Goal: Task Accomplishment & Management: Use online tool/utility

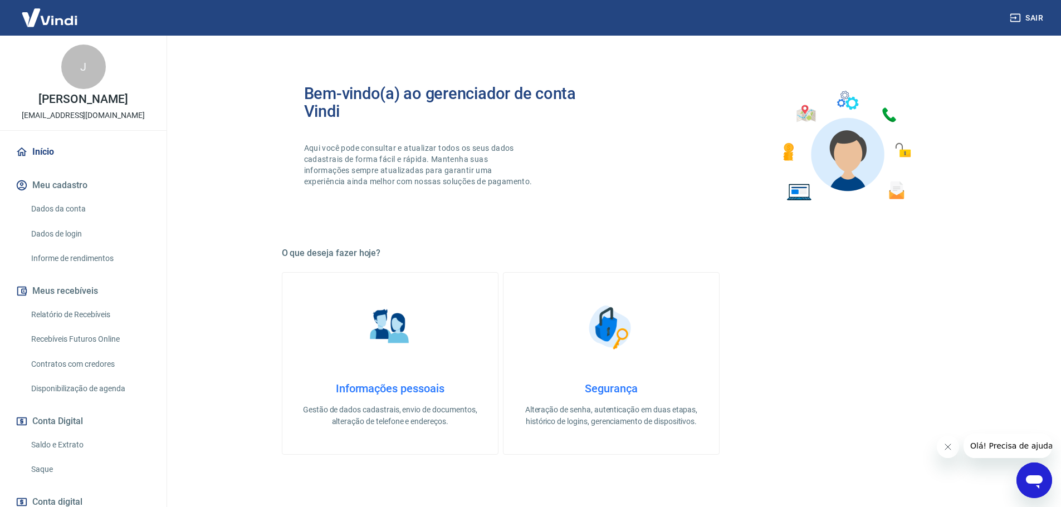
click at [50, 444] on link "Saldo e Extrato" at bounding box center [90, 445] width 126 height 23
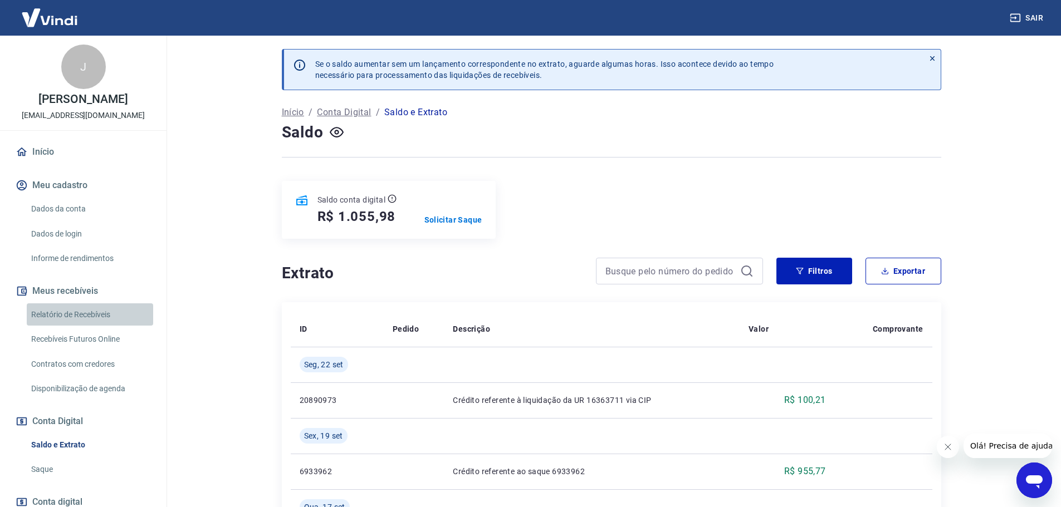
click at [94, 315] on link "Relatório de Recebíveis" at bounding box center [90, 314] width 126 height 23
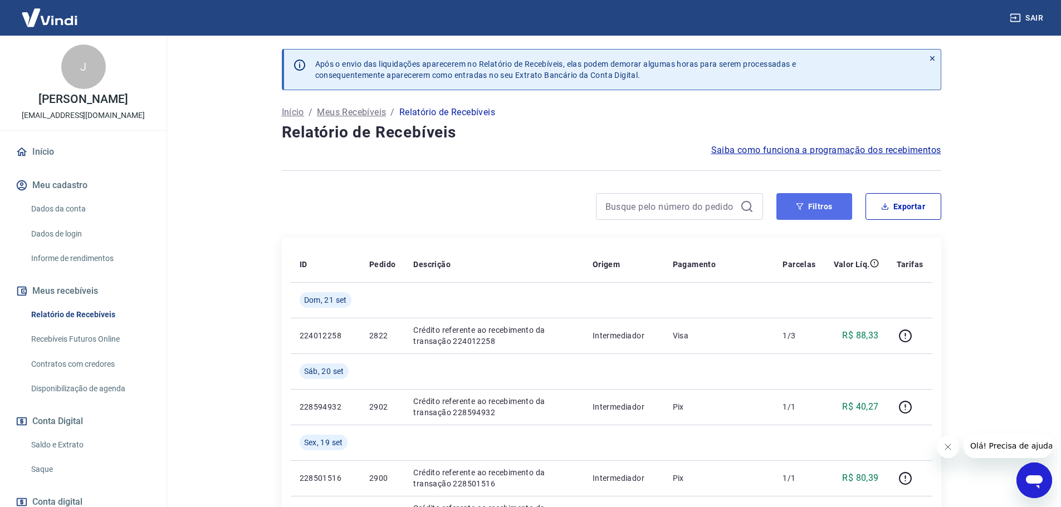
click at [820, 210] on button "Filtros" at bounding box center [814, 206] width 76 height 27
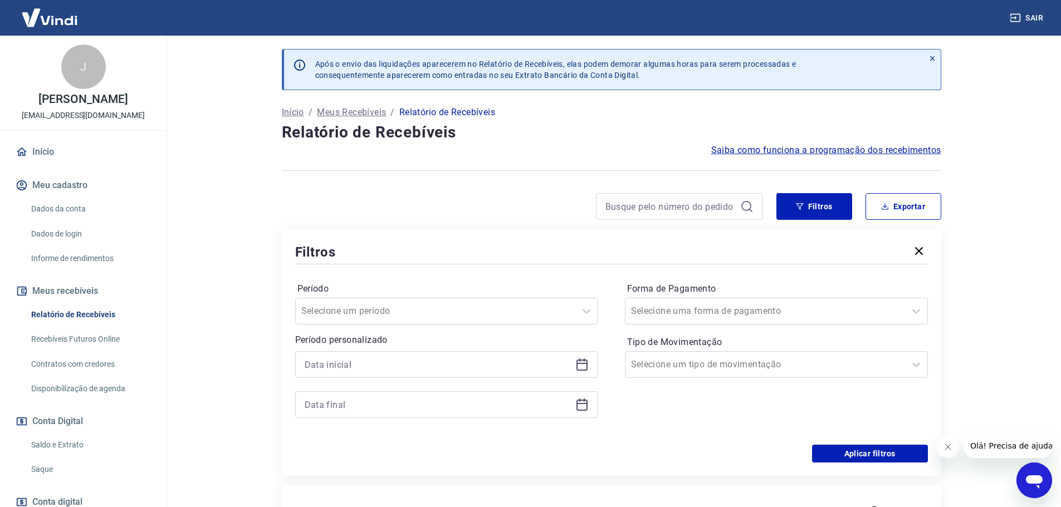
click at [580, 365] on icon at bounding box center [581, 364] width 13 height 13
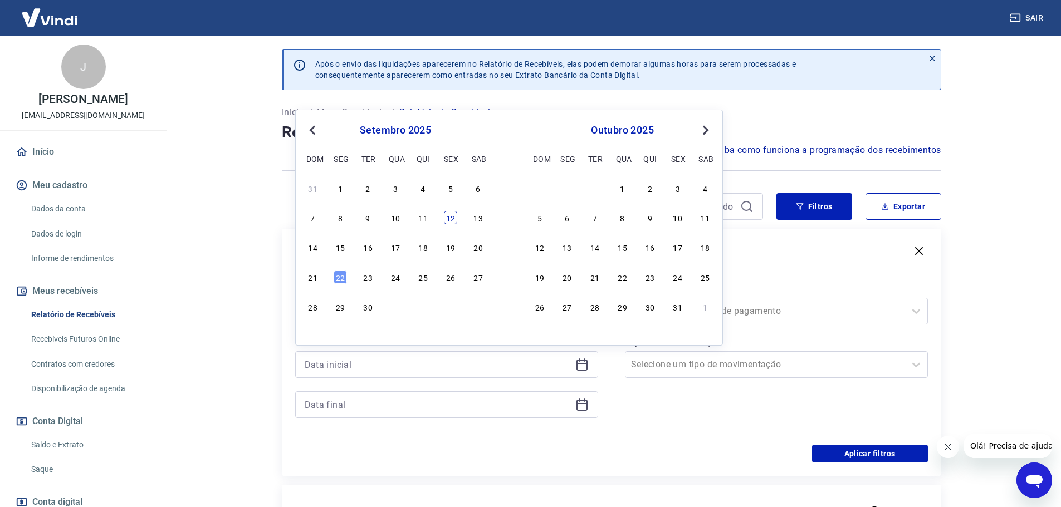
click at [449, 220] on div "12" at bounding box center [450, 217] width 13 height 13
type input "[DATE]"
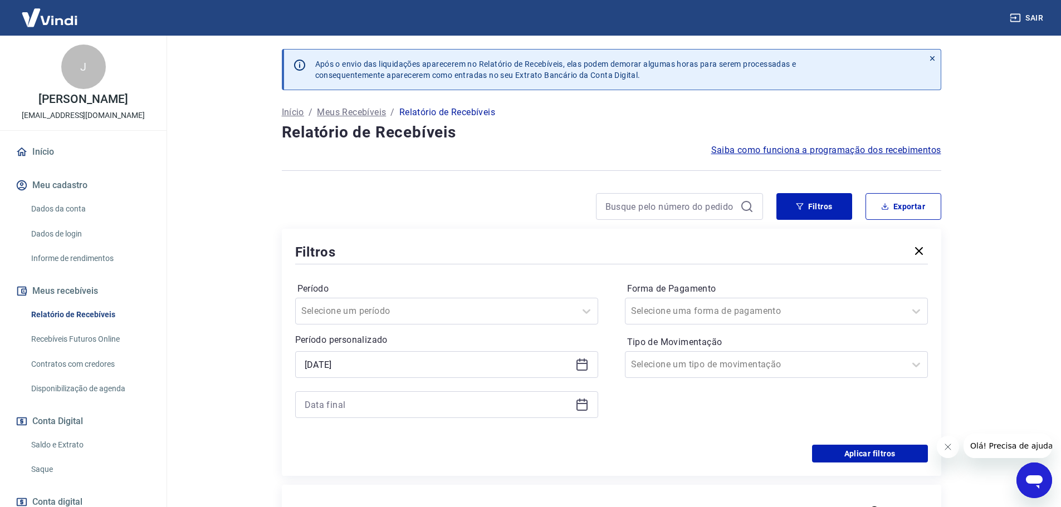
click at [585, 406] on icon at bounding box center [581, 404] width 13 height 13
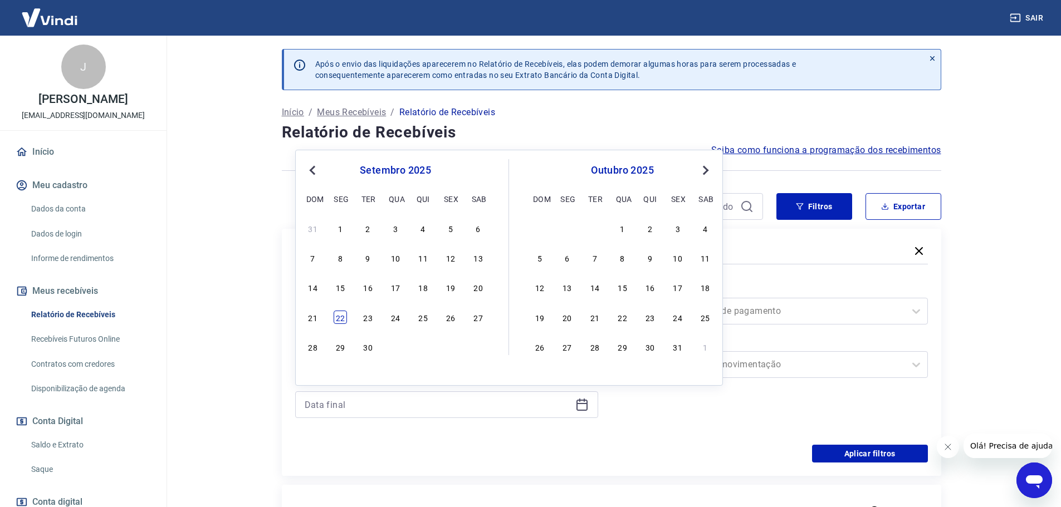
click at [336, 317] on div "22" at bounding box center [340, 317] width 13 height 13
type input "[DATE]"
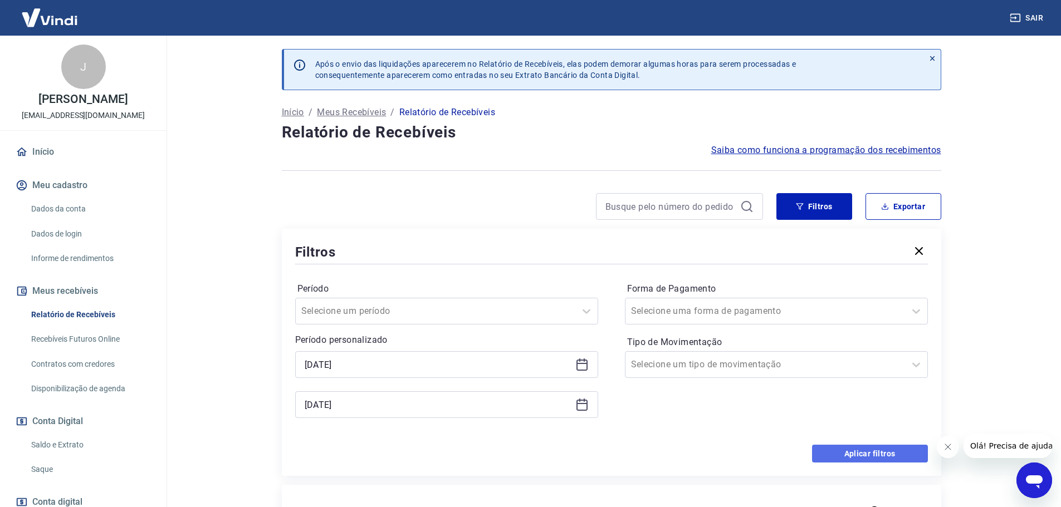
click at [861, 449] on button "Aplicar filtros" at bounding box center [870, 454] width 116 height 18
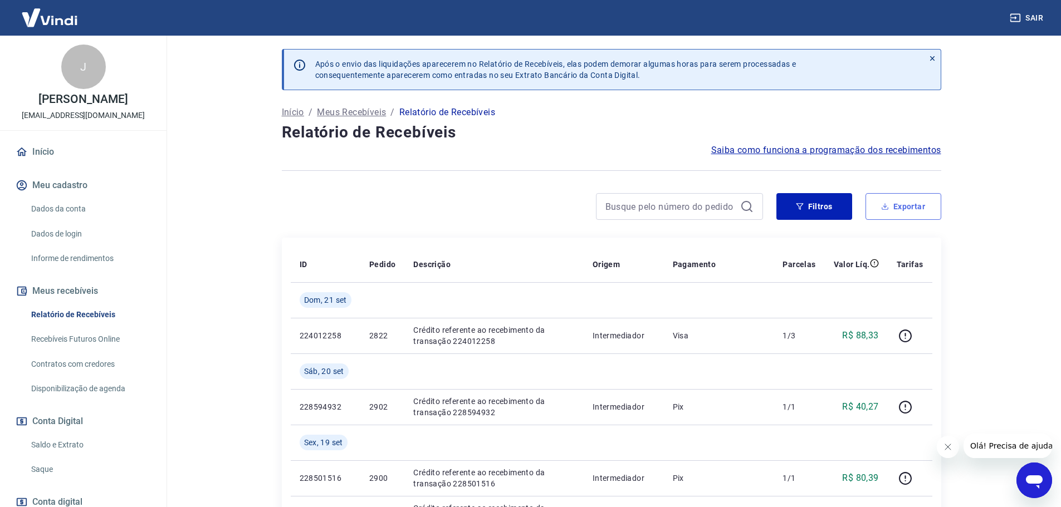
click at [886, 200] on button "Exportar" at bounding box center [903, 206] width 76 height 27
type input "[DATE]"
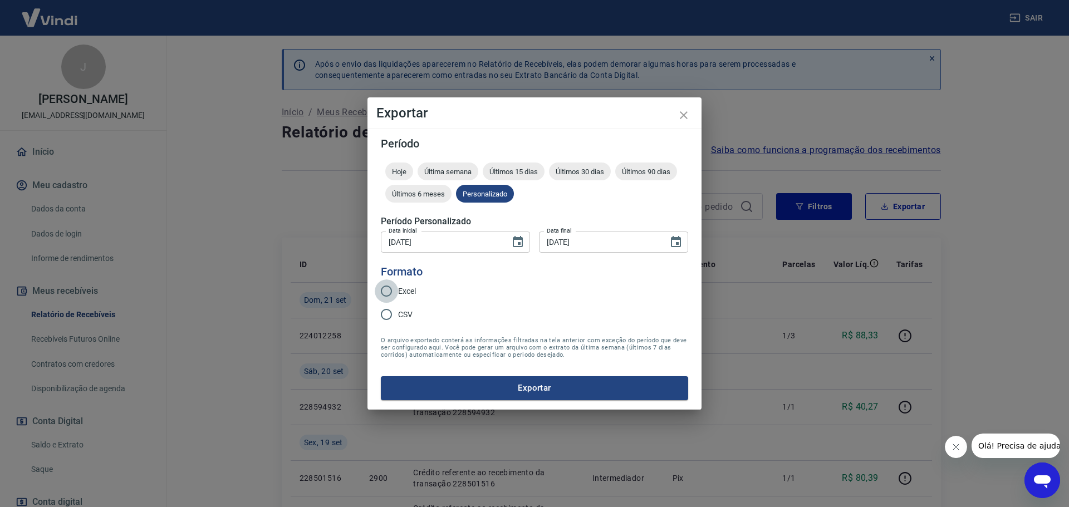
click at [384, 288] on input "Excel" at bounding box center [386, 290] width 23 height 23
radio input "true"
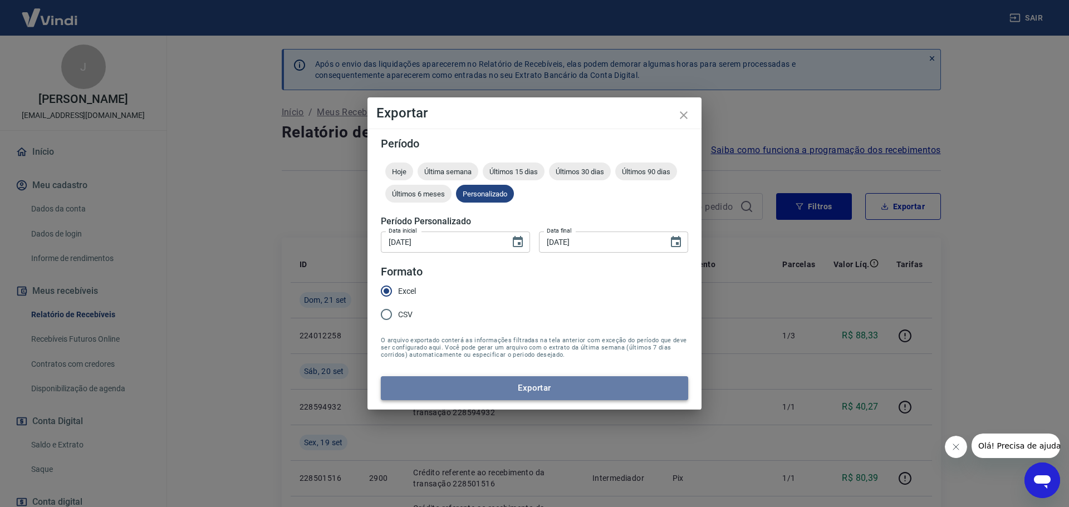
click at [540, 385] on button "Exportar" at bounding box center [534, 387] width 307 height 23
